Goal: Navigation & Orientation: Find specific page/section

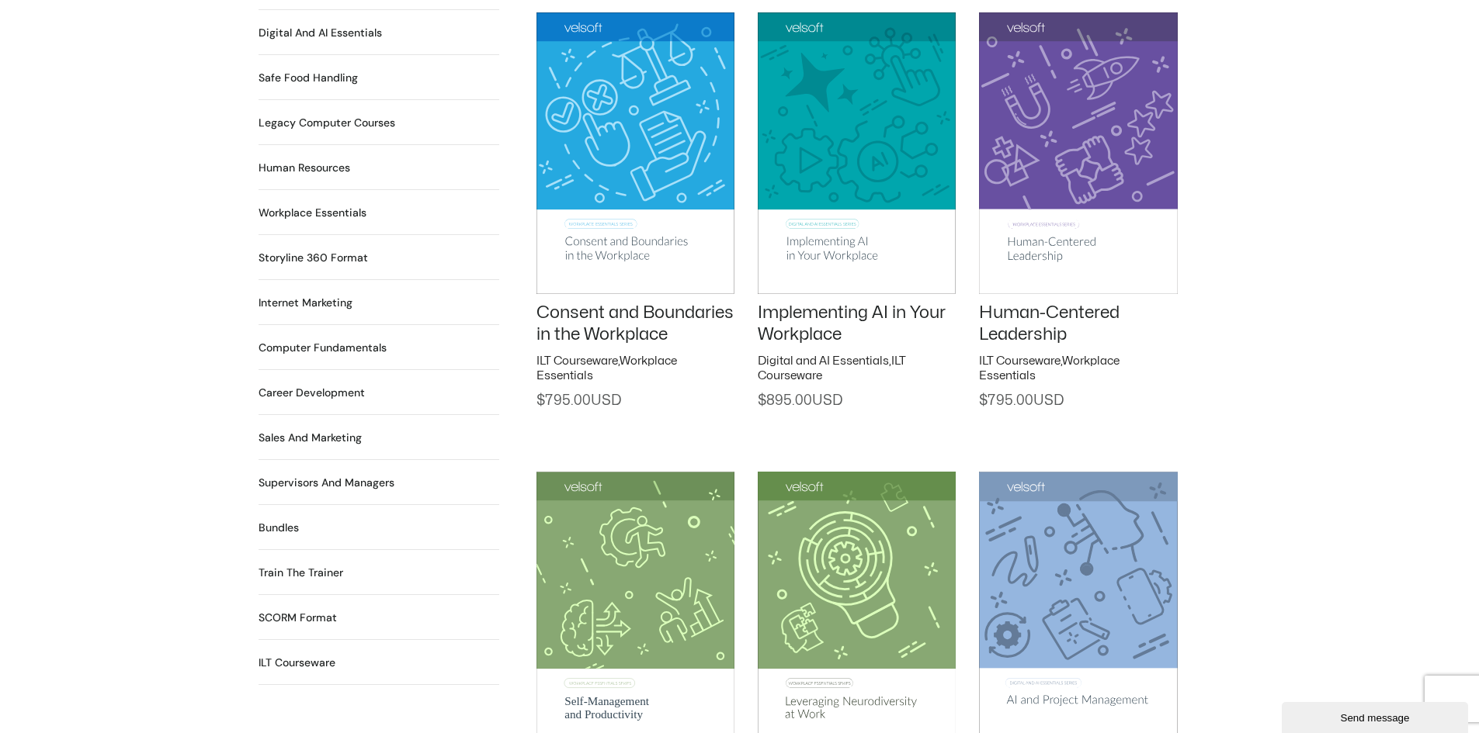
scroll to position [1242, 0]
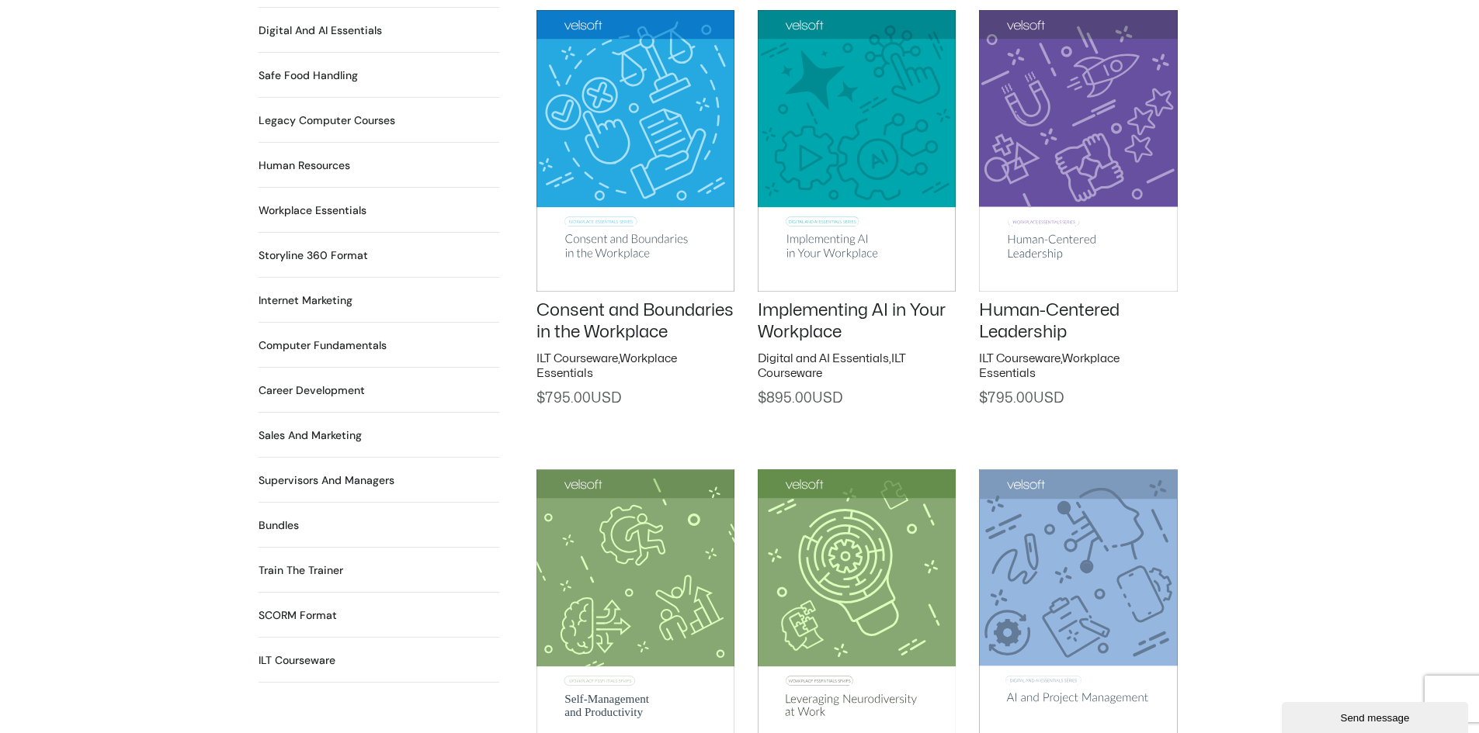
click at [316, 428] on h2 "Sales and Marketing 17 Products" at bounding box center [309, 436] width 103 height 16
click at [299, 203] on h2 "Workplace Essentials 99 Products" at bounding box center [312, 211] width 108 height 16
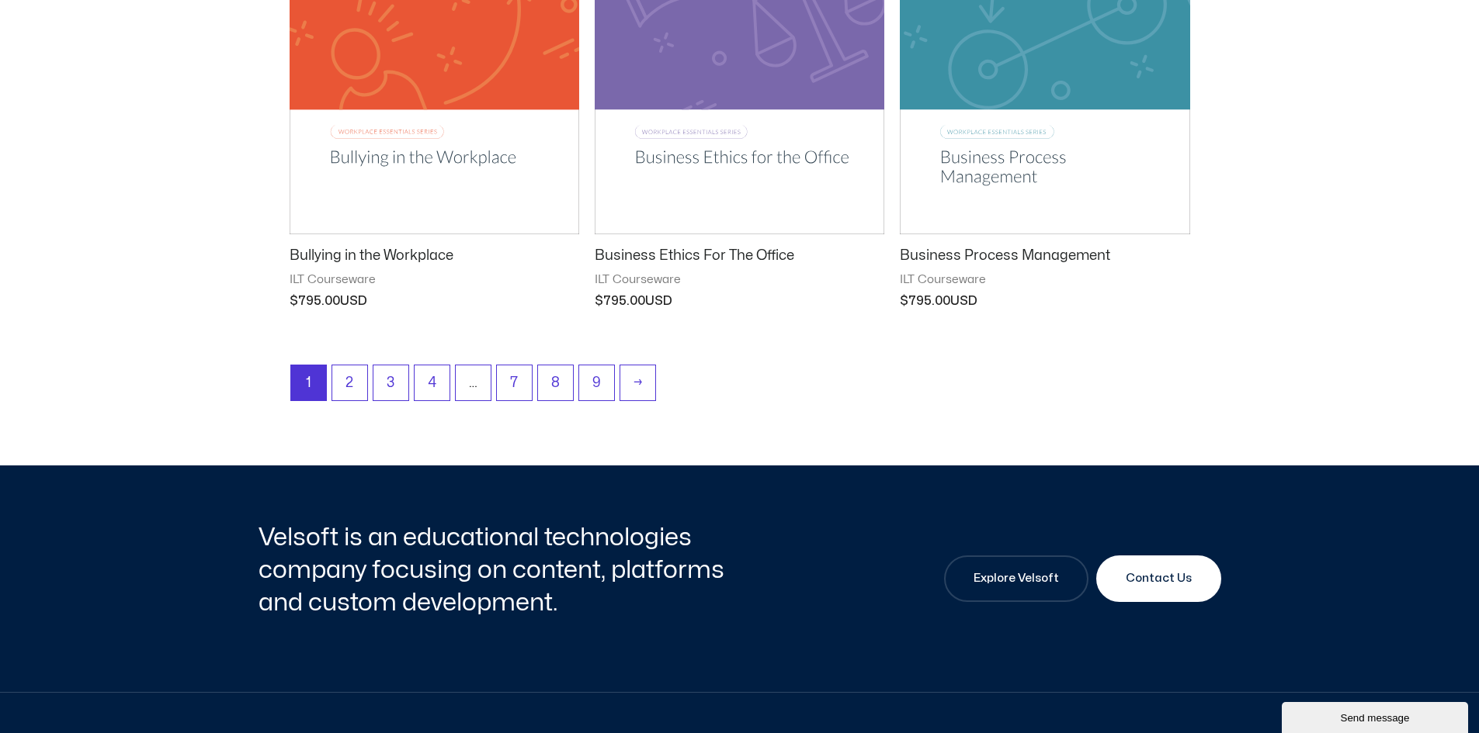
scroll to position [2173, 0]
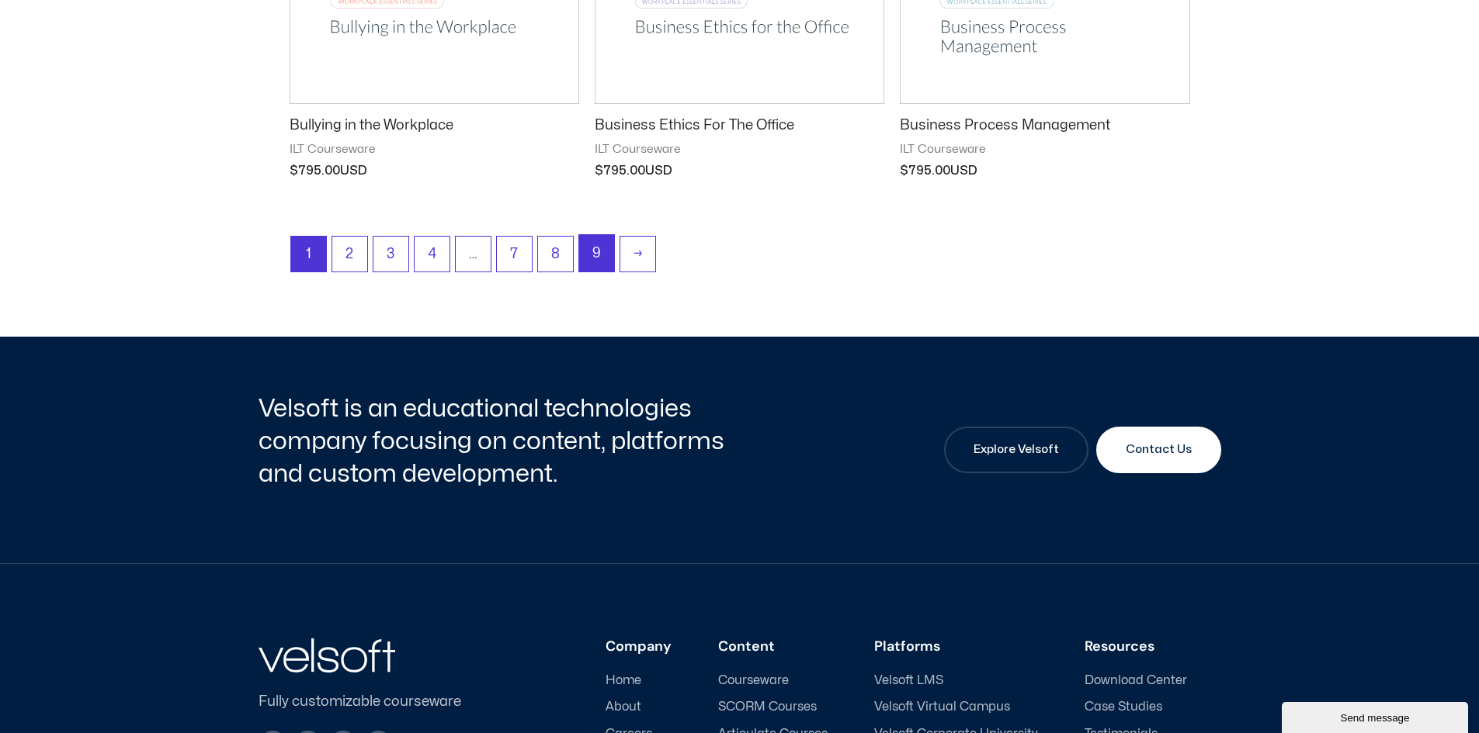
click at [596, 247] on link "9" at bounding box center [596, 253] width 35 height 36
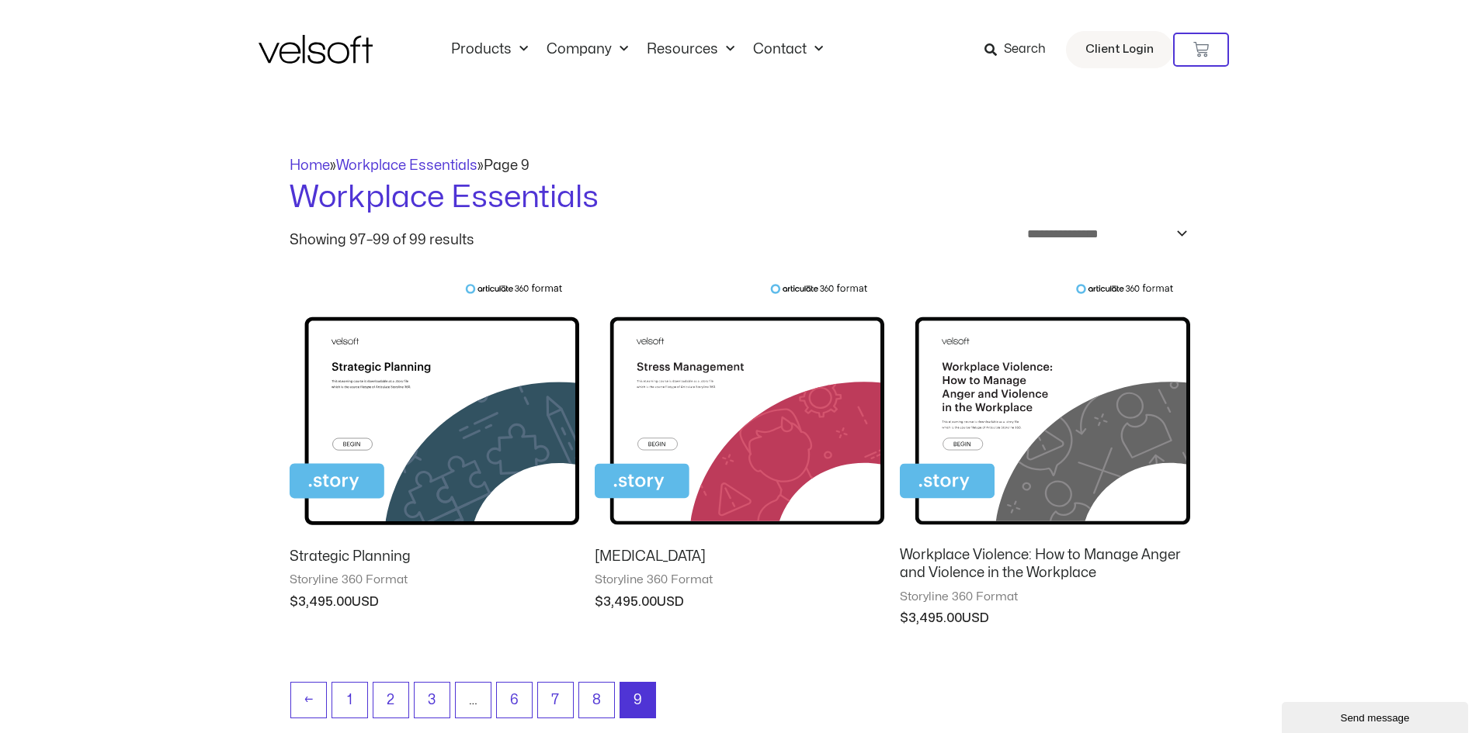
click at [349, 44] on img at bounding box center [315, 49] width 114 height 29
